Goal: Navigation & Orientation: Find specific page/section

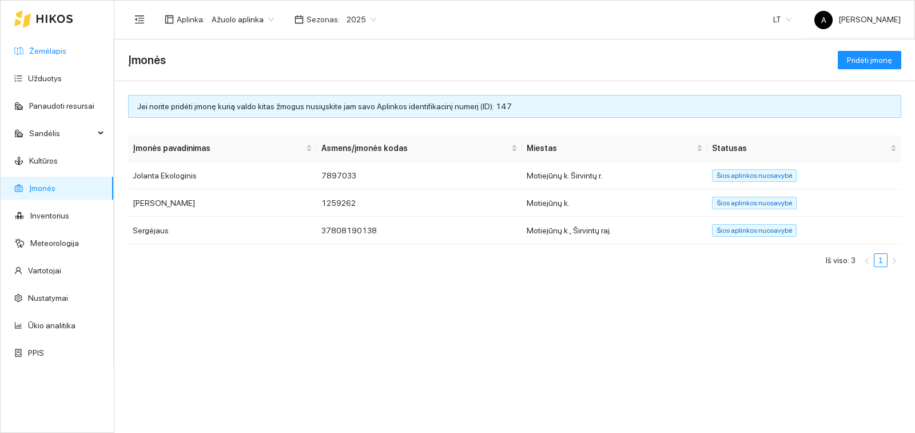
click at [49, 54] on link "Žemėlapis" at bounding box center [47, 50] width 37 height 9
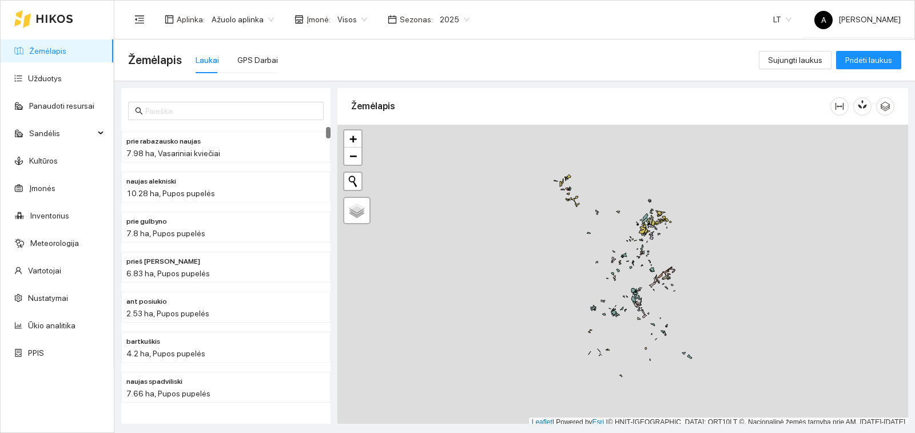
scroll to position [3, 0]
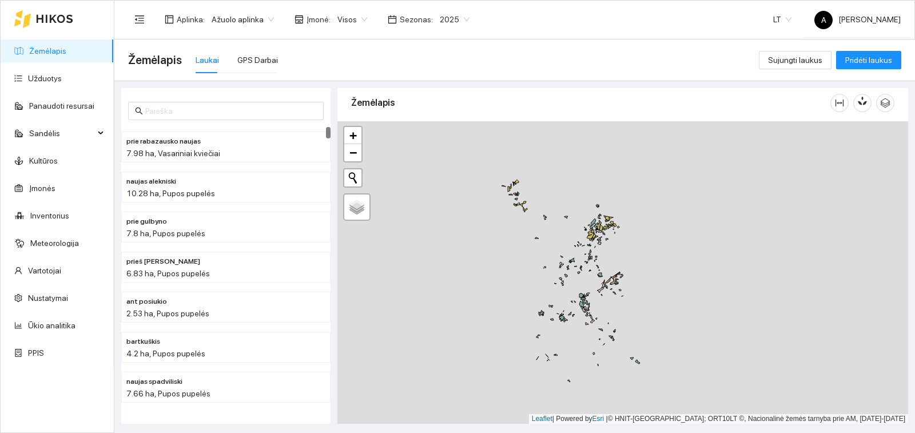
drag, startPoint x: 587, startPoint y: 268, endPoint x: 535, endPoint y: 277, distance: 53.4
click at [535, 277] on div "+ − Nieko nerasta. Bandykite dar kartą. Žemėlapis Palydovas Leaflet | Powered b…" at bounding box center [622, 272] width 571 height 303
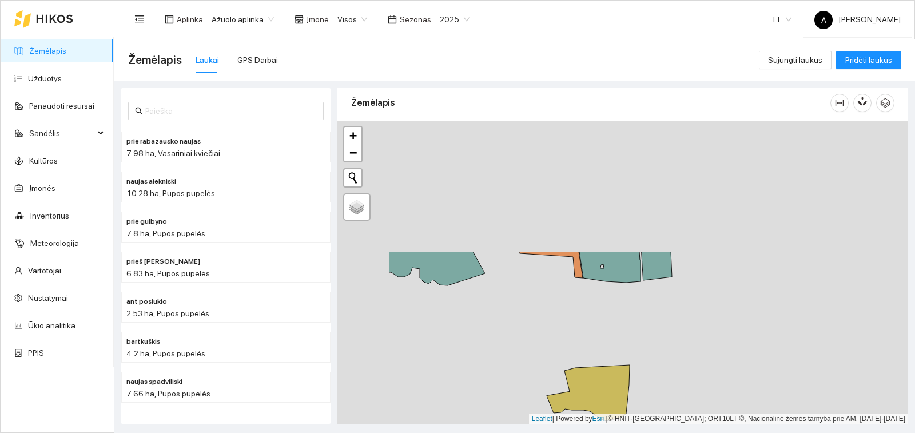
drag, startPoint x: 487, startPoint y: 277, endPoint x: 596, endPoint y: 438, distance: 194.8
click at [596, 432] on html "Žemėlapis Užduotys Panaudoti resursai Sandėlis Kultūros Įmonės Inventorius Mete…" at bounding box center [457, 216] width 915 height 433
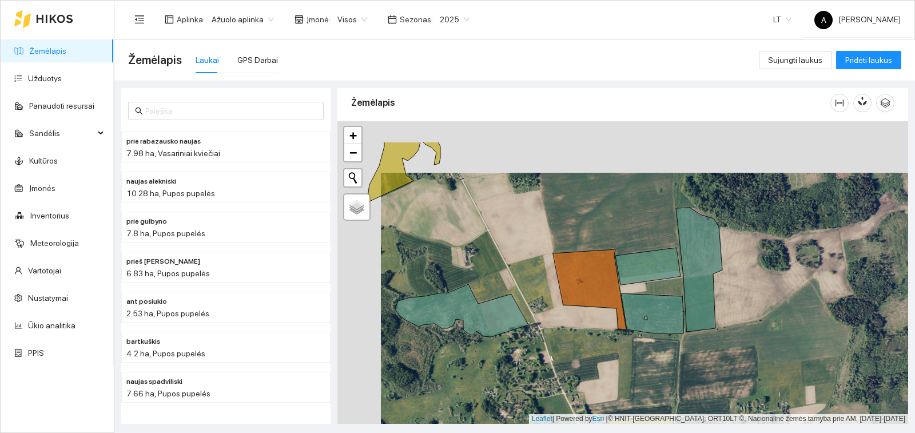
drag, startPoint x: 535, startPoint y: 288, endPoint x: 578, endPoint y: 339, distance: 67.4
click at [578, 339] on div "+ − Nieko nerasta. Bandykite dar kartą. Žemėlapis Palydovas Leaflet | Powered b…" at bounding box center [622, 272] width 571 height 303
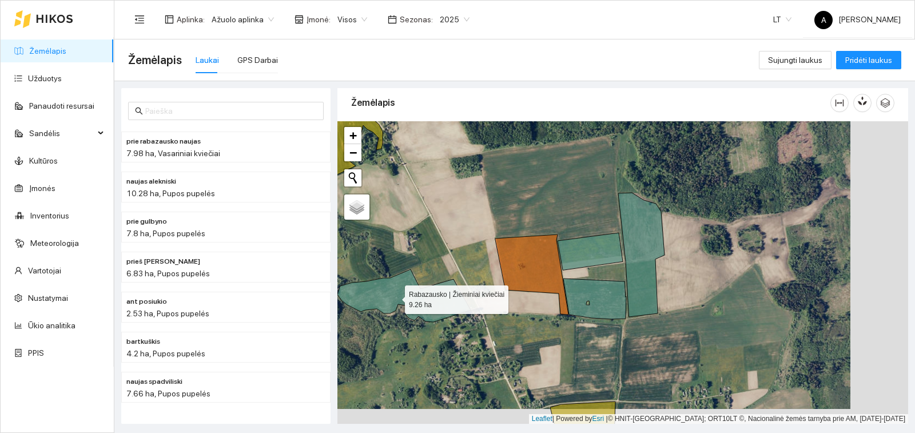
drag, startPoint x: 414, startPoint y: 300, endPoint x: 379, endPoint y: 296, distance: 35.6
click at [379, 296] on icon at bounding box center [403, 295] width 133 height 53
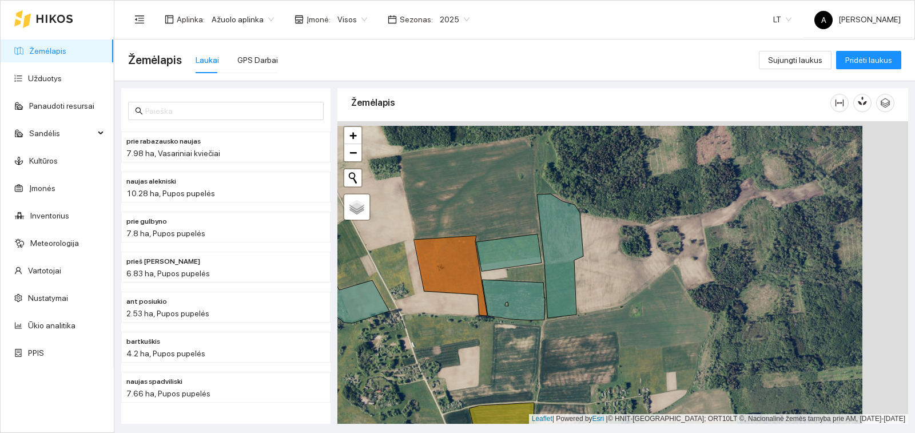
drag, startPoint x: 562, startPoint y: 348, endPoint x: 516, endPoint y: 352, distance: 46.0
click at [516, 352] on div "+ − Nieko nerasta. Bandykite dar kartą. Žemėlapis Palydovas Leaflet | Powered b…" at bounding box center [622, 272] width 571 height 303
